Goal: Use online tool/utility: Utilize a website feature to perform a specific function

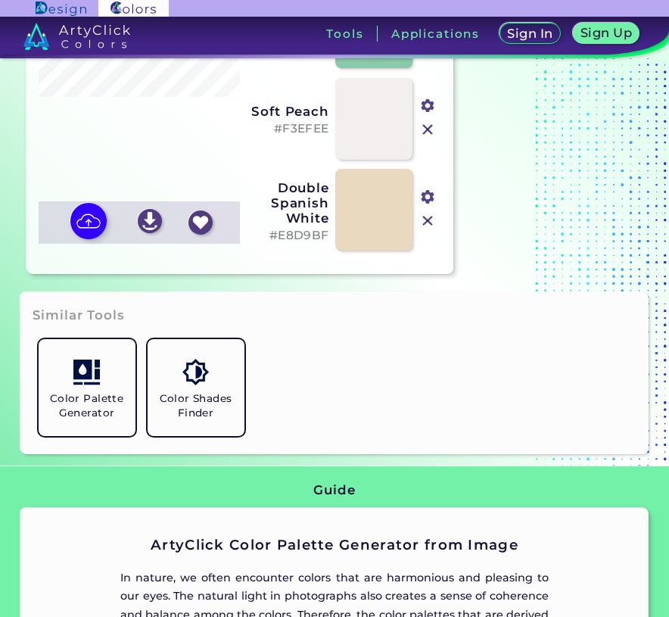
scroll to position [321, 0]
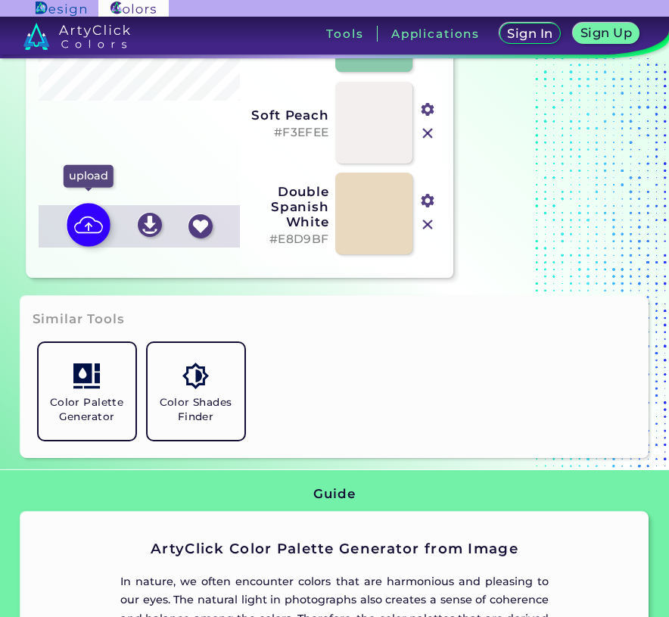
click at [81, 224] on img at bounding box center [89, 225] width 44 height 44
click at [0, 0] on input "file" at bounding box center [0, 0] width 0 height 0
click at [101, 220] on img at bounding box center [89, 225] width 44 height 44
click at [0, 0] on input "file" at bounding box center [0, 0] width 0 height 0
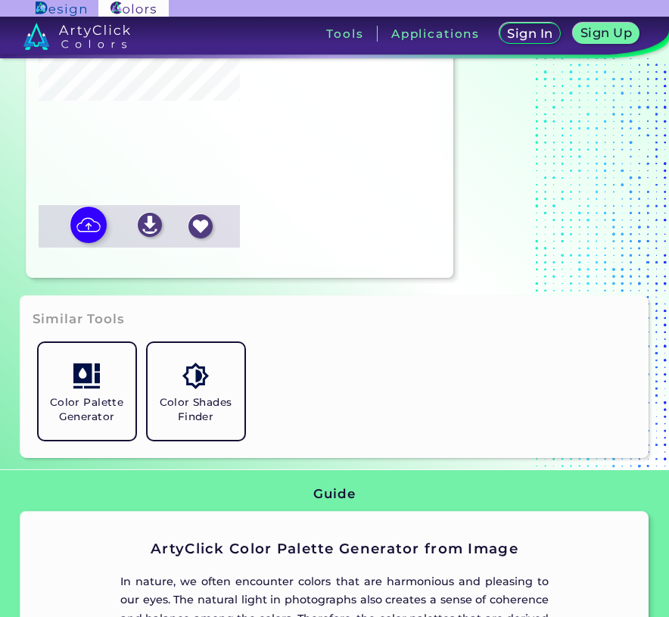
type input "#174e40"
type input "#336a5b"
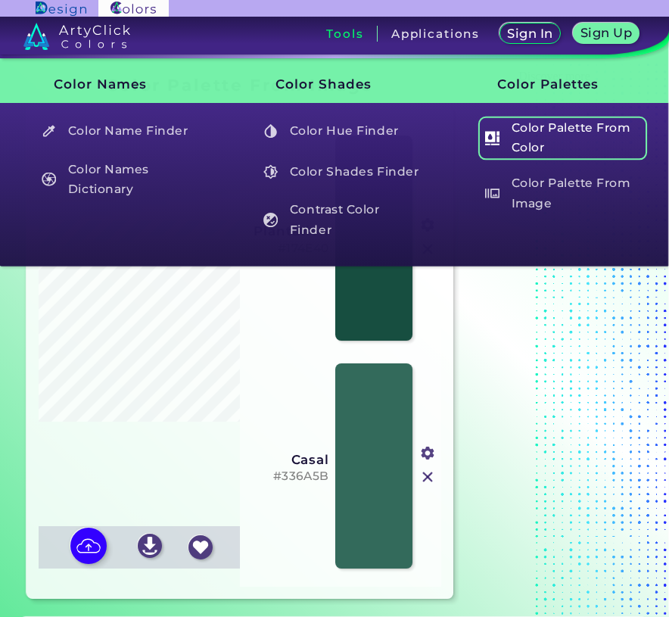
click at [536, 127] on h5 "Color Palette From Color" at bounding box center [561, 137] width 169 height 43
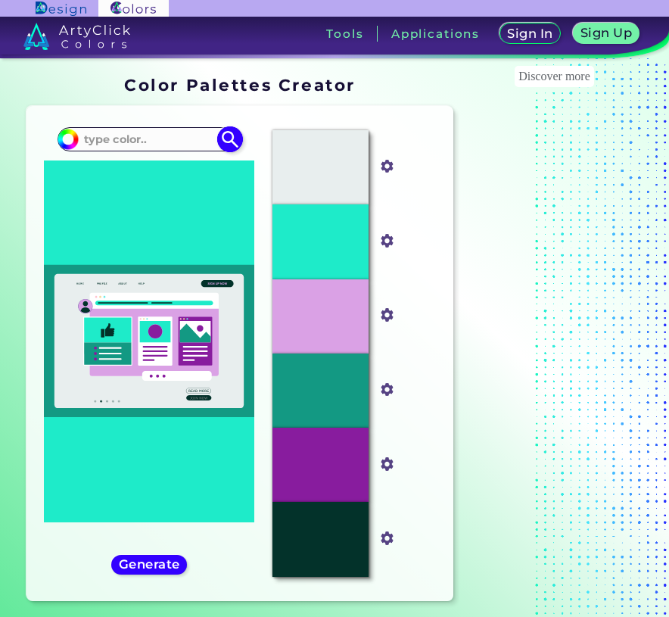
click at [146, 142] on input at bounding box center [149, 139] width 141 height 20
paste input "#304D5E"
type input "#304D5E"
type input "#304d5e"
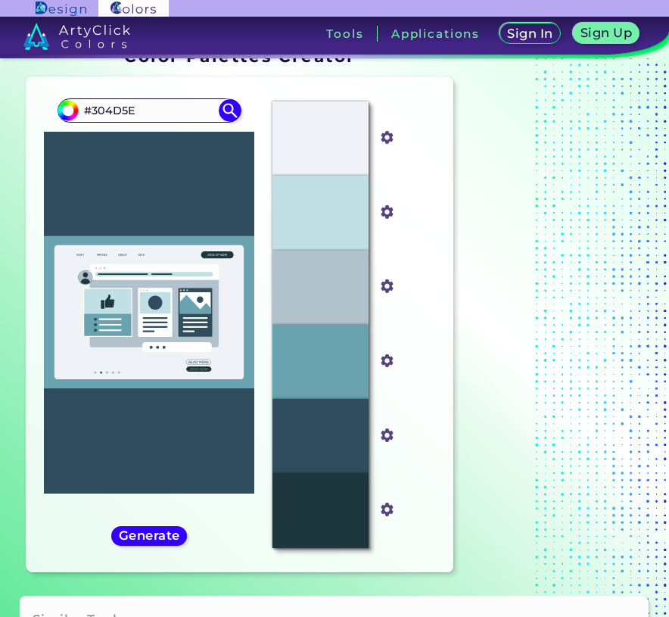
scroll to position [36, 0]
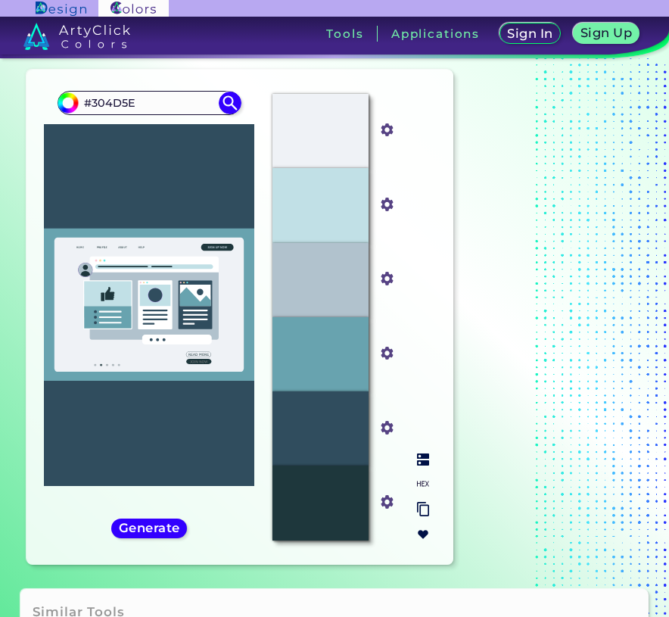
click at [421, 479] on img at bounding box center [423, 483] width 12 height 12
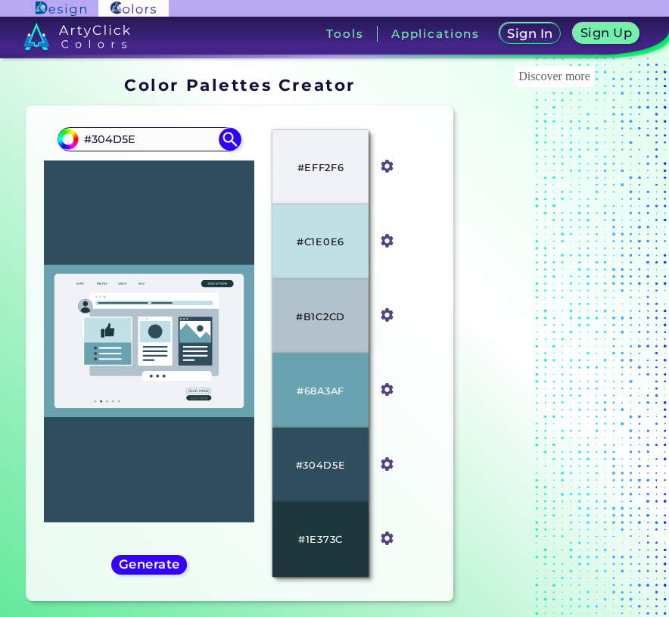
scroll to position [0, 0]
click at [331, 464] on p "#304D5E" at bounding box center [321, 464] width 50 height 17
copy p "#304D5E"
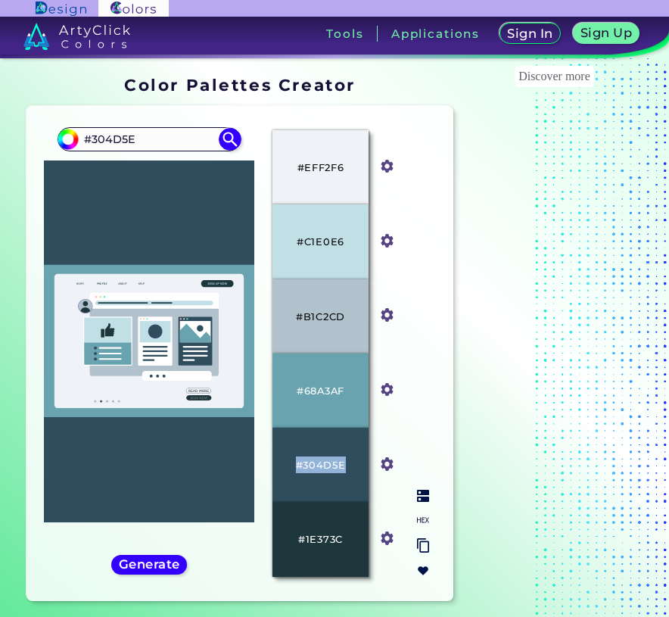
click at [328, 466] on p "#304D5E" at bounding box center [321, 464] width 50 height 17
click at [305, 466] on p "#304D5E" at bounding box center [321, 464] width 50 height 17
drag, startPoint x: 305, startPoint y: 466, endPoint x: 340, endPoint y: 459, distance: 35.5
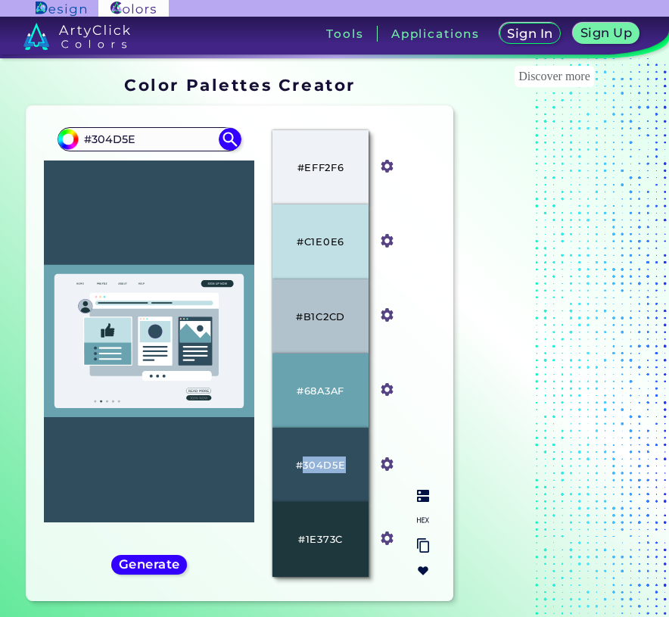
click at [340, 459] on p "#304D5E" at bounding box center [321, 464] width 50 height 17
click at [323, 542] on p "#1E373C" at bounding box center [320, 538] width 45 height 17
copy p "1E373C"
click at [328, 166] on p "#EFF2F6" at bounding box center [320, 167] width 47 height 17
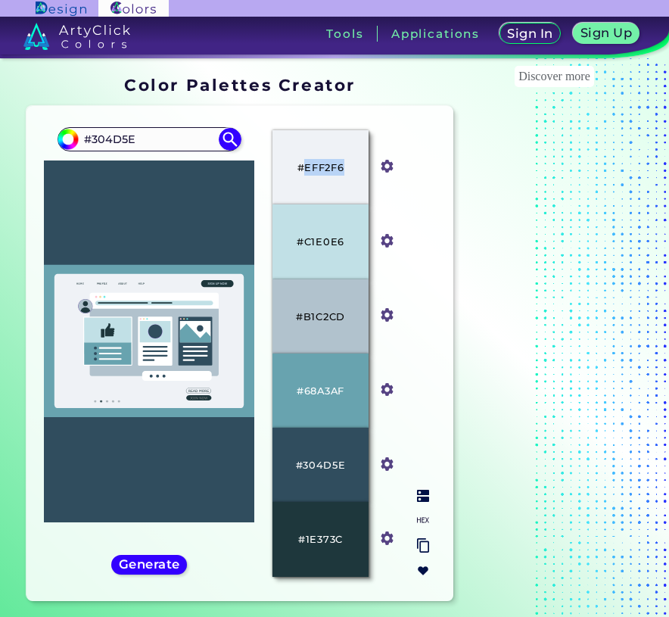
click at [328, 166] on p "#EFF2F6" at bounding box center [320, 167] width 47 height 17
copy p "EFF2F6"
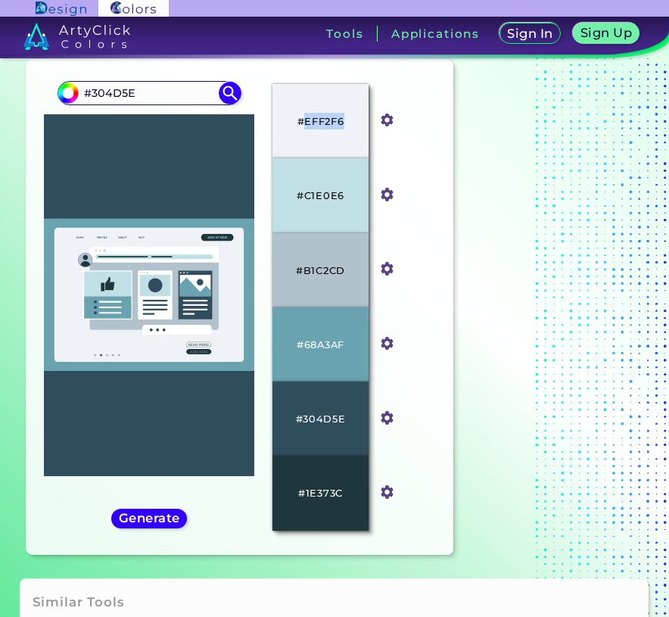
scroll to position [50, 0]
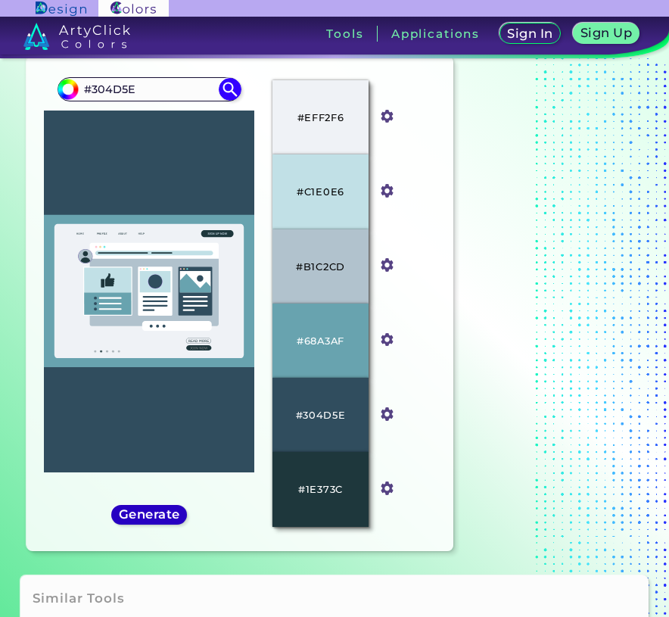
click at [155, 520] on h5 "Generate" at bounding box center [149, 513] width 55 height 11
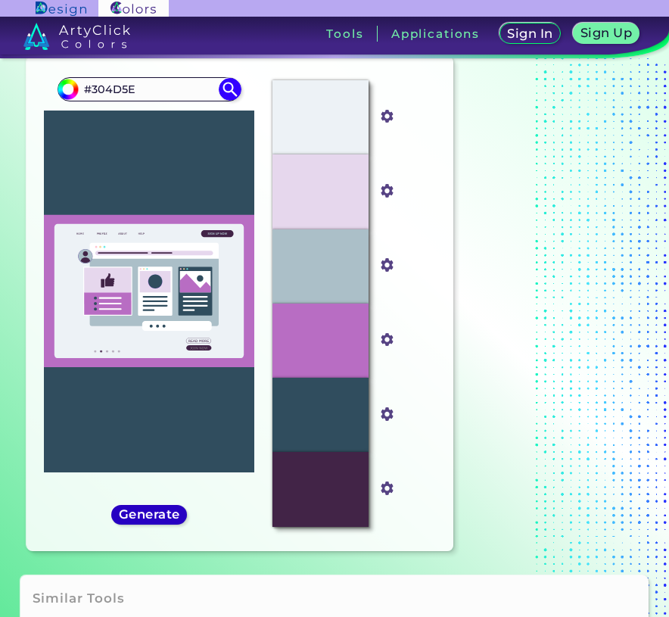
click at [155, 520] on h5 "Generate" at bounding box center [149, 513] width 55 height 11
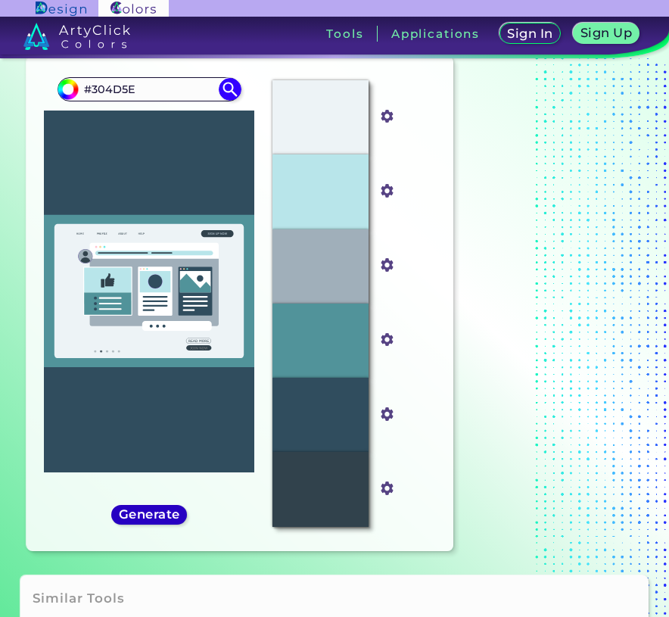
click at [155, 520] on h5 "Generate" at bounding box center [149, 513] width 55 height 11
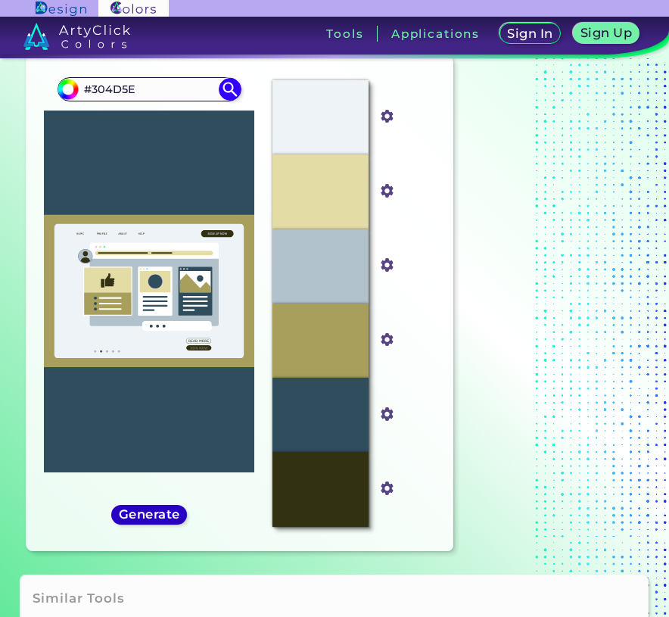
click at [155, 520] on h5 "Generate" at bounding box center [149, 513] width 57 height 11
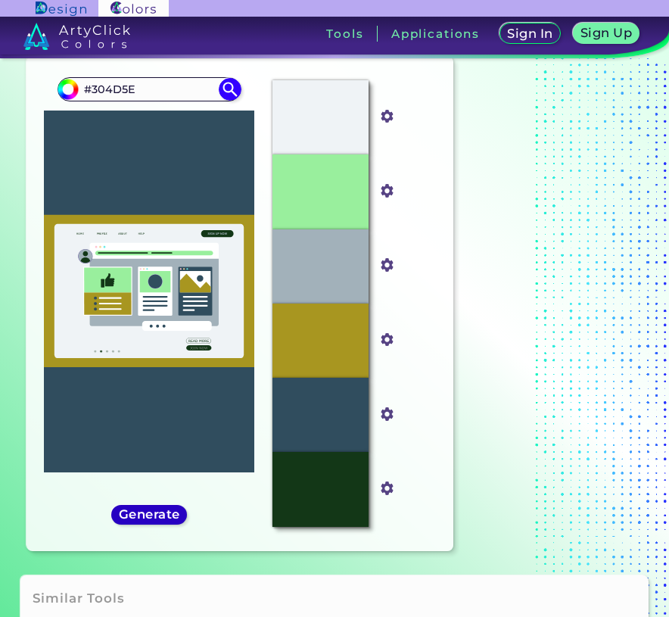
click at [155, 520] on h5 "Generate" at bounding box center [149, 513] width 55 height 11
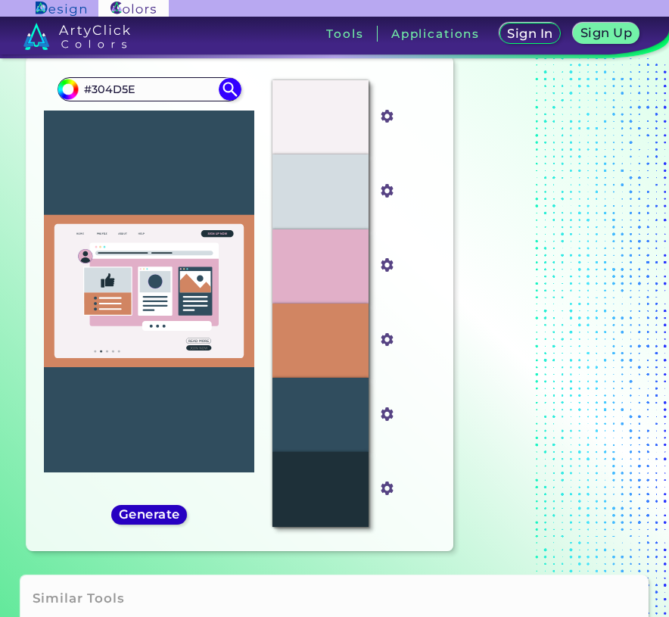
click at [155, 520] on h5 "Generate" at bounding box center [149, 513] width 55 height 11
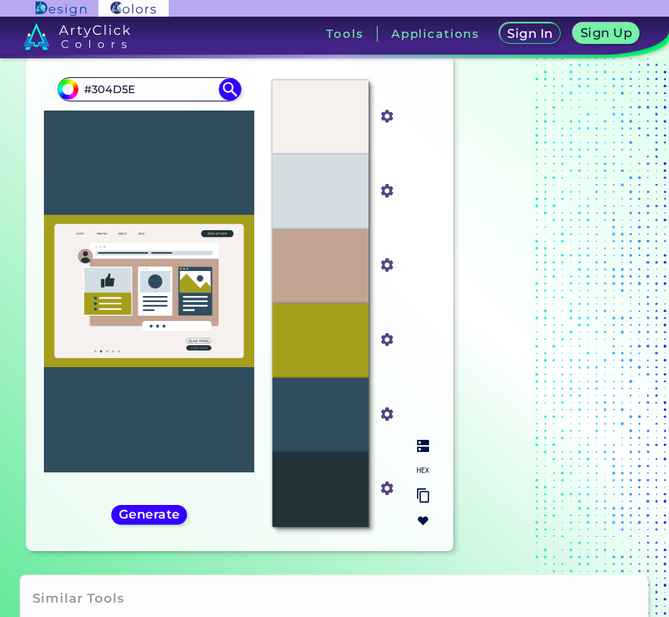
click at [342, 277] on div "#C3A492" at bounding box center [320, 266] width 97 height 74
click at [424, 469] on img at bounding box center [423, 470] width 12 height 12
click at [314, 268] on p "#C3A492" at bounding box center [321, 266] width 48 height 17
copy p "C3A492"
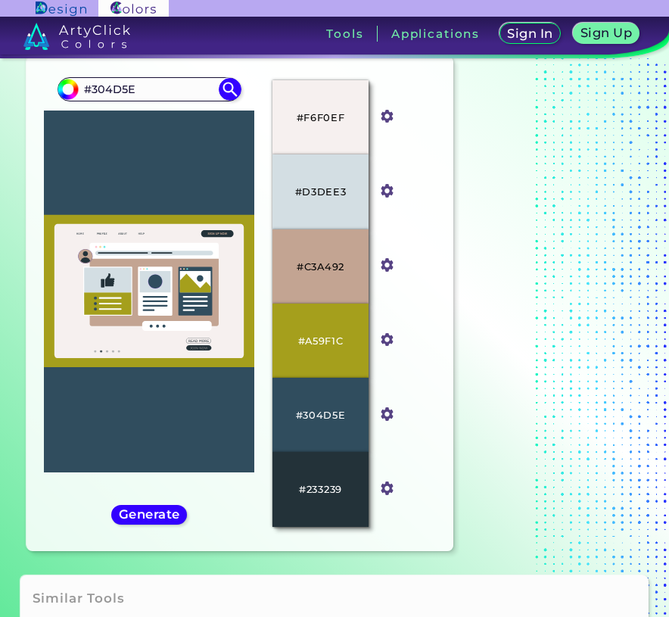
click at [480, 229] on section "Discover more" at bounding box center [553, 291] width 189 height 542
